Goal: Information Seeking & Learning: Learn about a topic

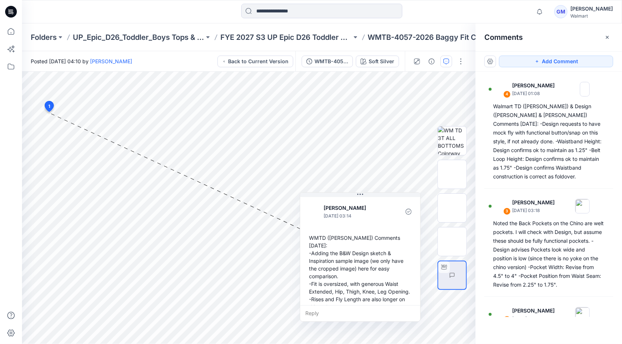
scroll to position [239, 0]
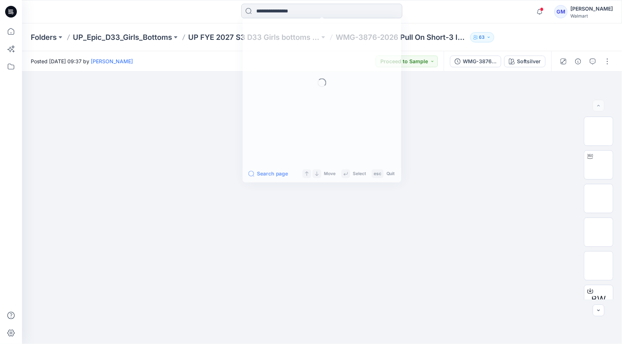
click at [330, 8] on input at bounding box center [321, 11] width 161 height 15
type input "****"
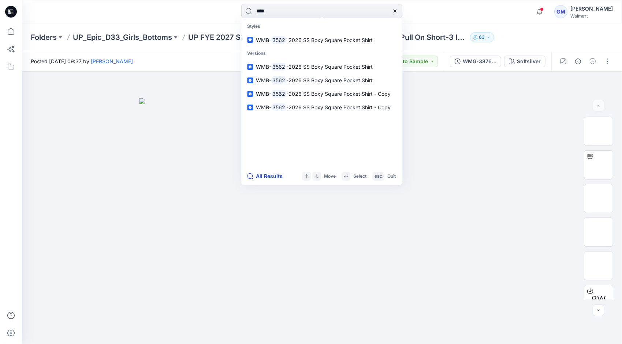
click at [267, 178] on button "All Results" at bounding box center [267, 176] width 40 height 9
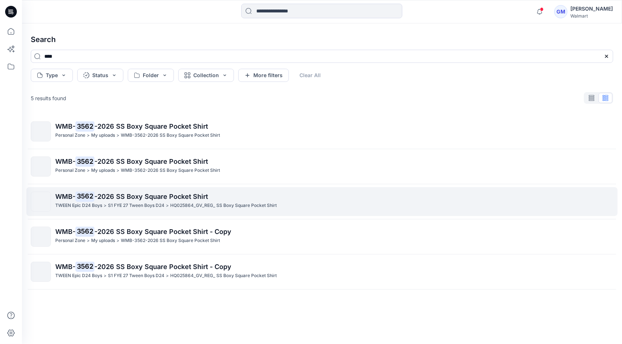
click at [130, 203] on p "S1 FYE 27 Tween Boys D24" at bounding box center [136, 206] width 56 height 8
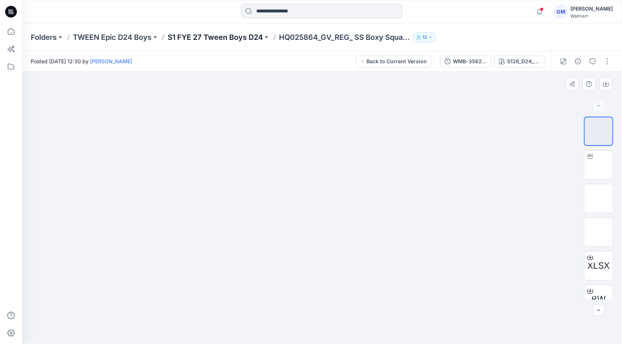
click at [235, 38] on p "S1 FYE 27 Tween Boys D24" at bounding box center [215, 37] width 95 height 10
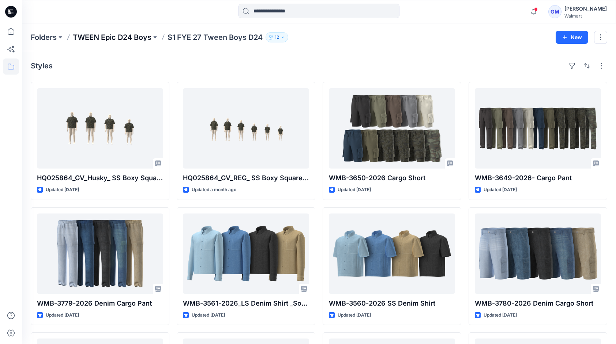
click at [121, 33] on p "TWEEN Epic D24 Boys" at bounding box center [112, 37] width 79 height 10
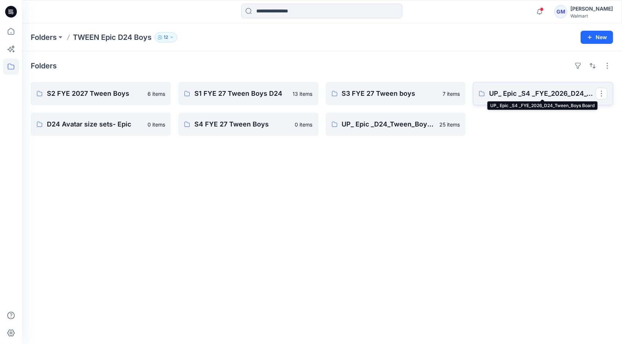
click at [520, 95] on p "UP_ Epic _S4 _FYE_2026_D24_Tween_Boys Board" at bounding box center [542, 94] width 107 height 10
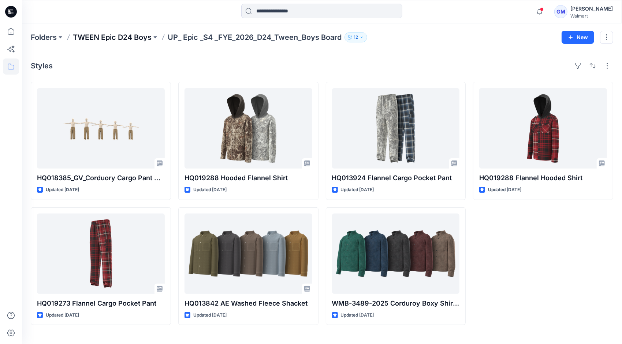
click at [129, 38] on p "TWEEN Epic D24 Boys" at bounding box center [112, 37] width 79 height 10
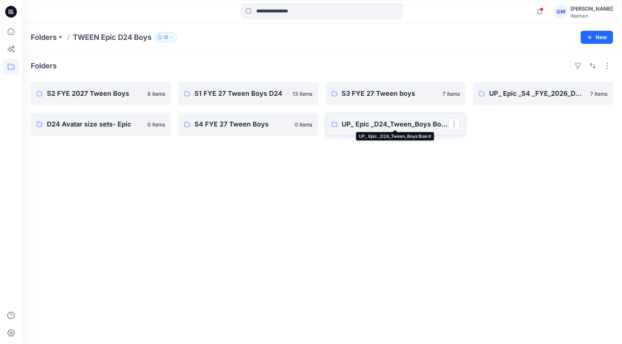
click at [384, 124] on p "UP_ Epic _D24_Tween_Boys Board" at bounding box center [395, 124] width 107 height 10
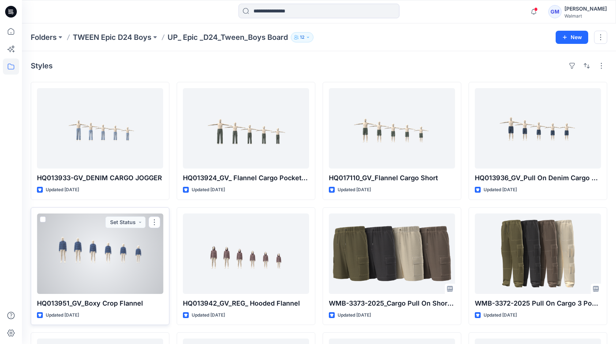
click at [94, 249] on div at bounding box center [100, 254] width 126 height 81
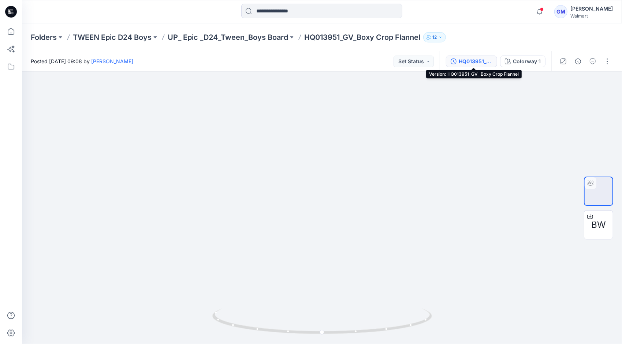
click at [485, 61] on div "HQ013951_GV_ Boxy Crop Flannel" at bounding box center [476, 61] width 34 height 8
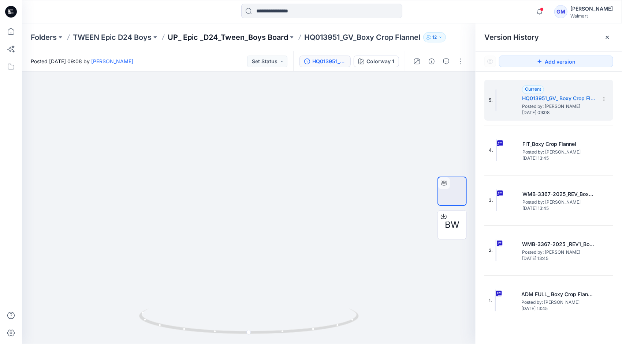
click at [248, 38] on p "UP_ Epic _D24_Tween_Boys Board" at bounding box center [228, 37] width 120 height 10
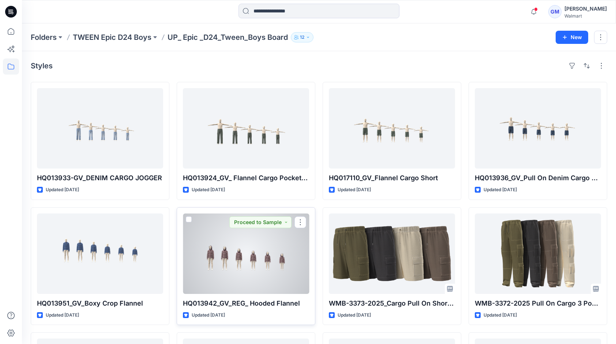
click at [241, 252] on div at bounding box center [246, 254] width 126 height 81
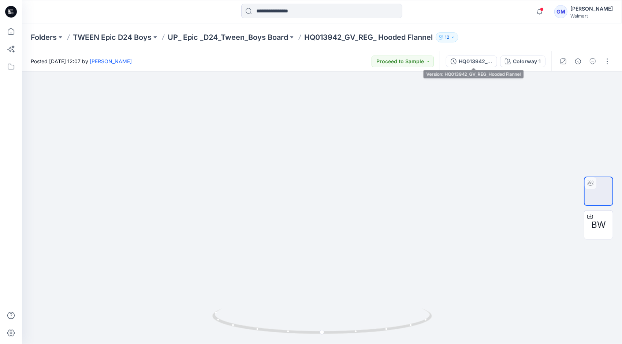
click at [496, 61] on button "HQ013942_GV_REG_Hooded Flannel" at bounding box center [471, 62] width 51 height 12
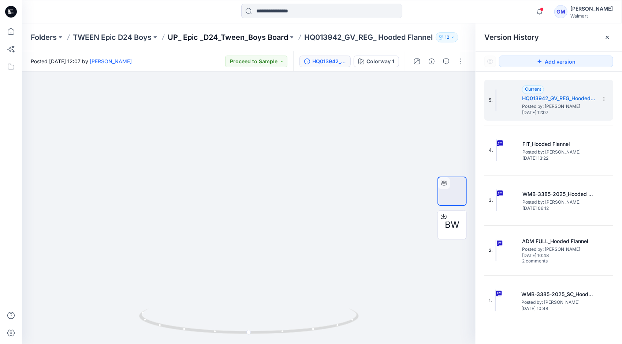
click at [242, 37] on p "UP_ Epic _D24_Tween_Boys Board" at bounding box center [228, 37] width 120 height 10
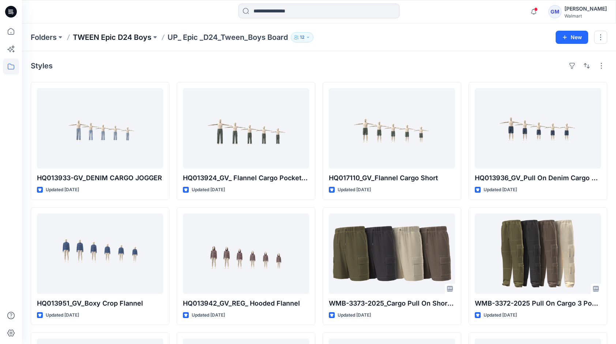
click at [122, 37] on p "TWEEN Epic D24 Boys" at bounding box center [112, 37] width 79 height 10
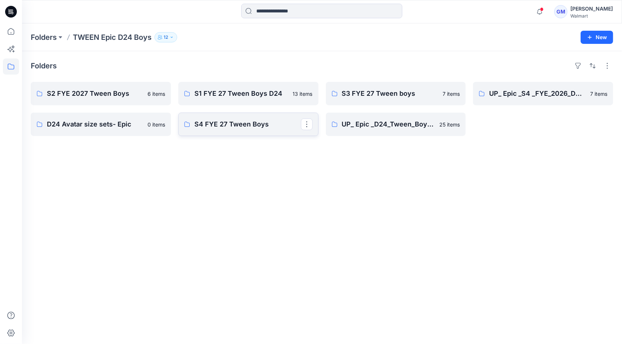
click at [243, 125] on p "S4 FYE 27 Tween Boys" at bounding box center [247, 124] width 107 height 10
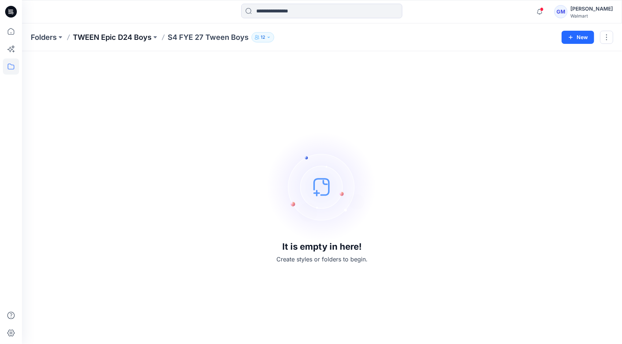
click at [130, 35] on p "TWEEN Epic D24 Boys" at bounding box center [112, 37] width 79 height 10
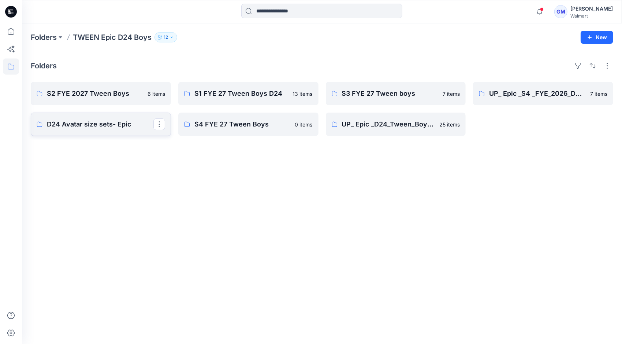
click at [82, 126] on p "D24 Avatar size sets- Epic" at bounding box center [100, 124] width 107 height 10
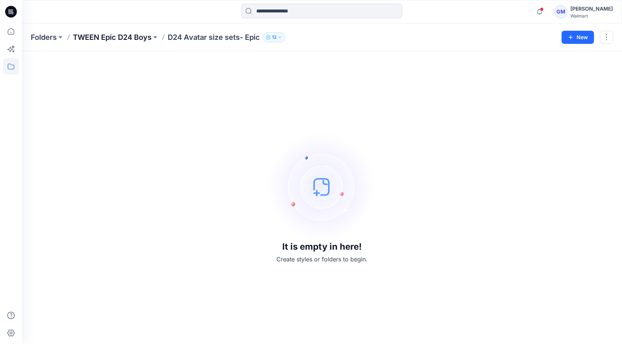
click at [122, 33] on p "TWEEN Epic D24 Boys" at bounding box center [112, 37] width 79 height 10
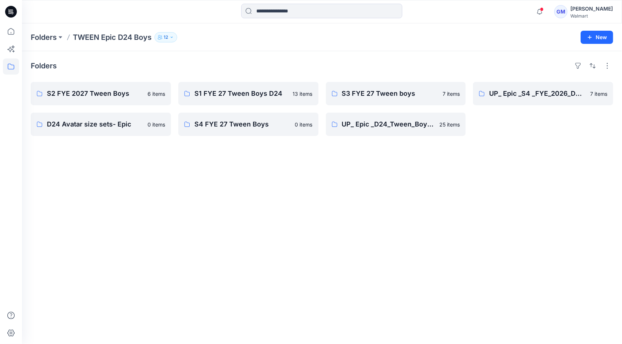
click at [441, 53] on div "Folders S2 FYE 2027 Tween Boys 6 items D24 Avatar size sets- Epic 0 items S1 FY…" at bounding box center [322, 197] width 600 height 293
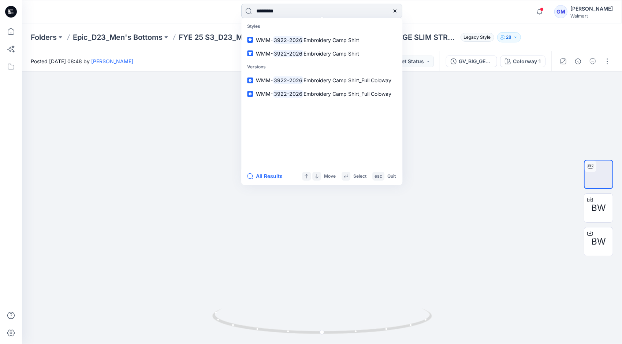
type input "*********"
click at [264, 175] on button "All Results" at bounding box center [267, 176] width 40 height 9
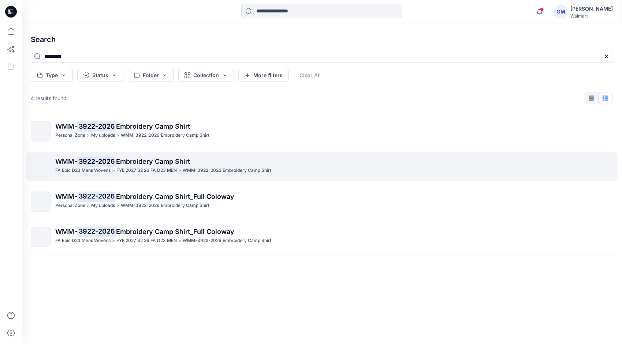
click at [165, 171] on p "FYE 2027 S2 26 FA D23 MEN" at bounding box center [146, 171] width 60 height 8
